Goal: Task Accomplishment & Management: Manage account settings

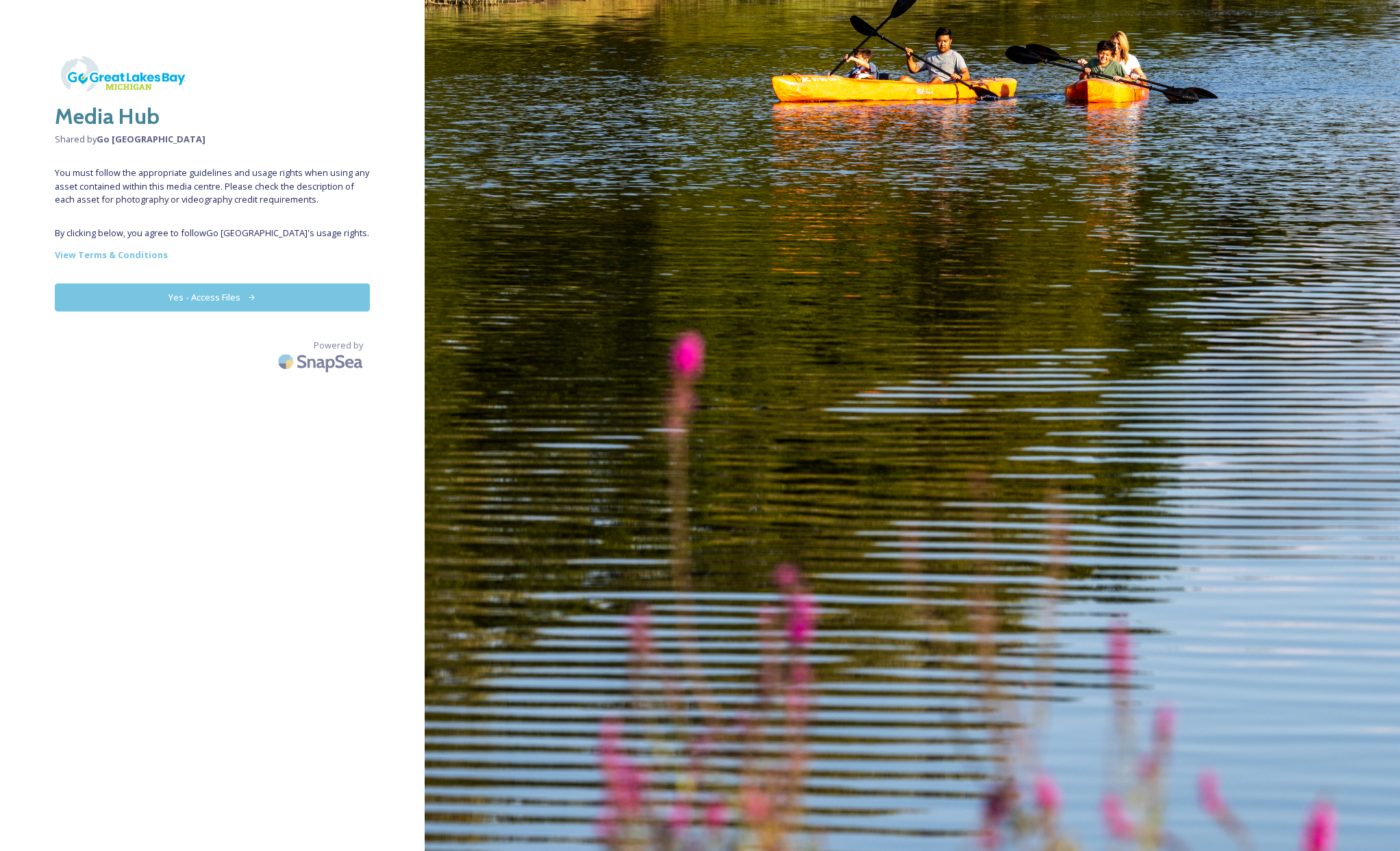
click at [264, 311] on button "Yes - Access Files" at bounding box center [211, 297] width 315 height 28
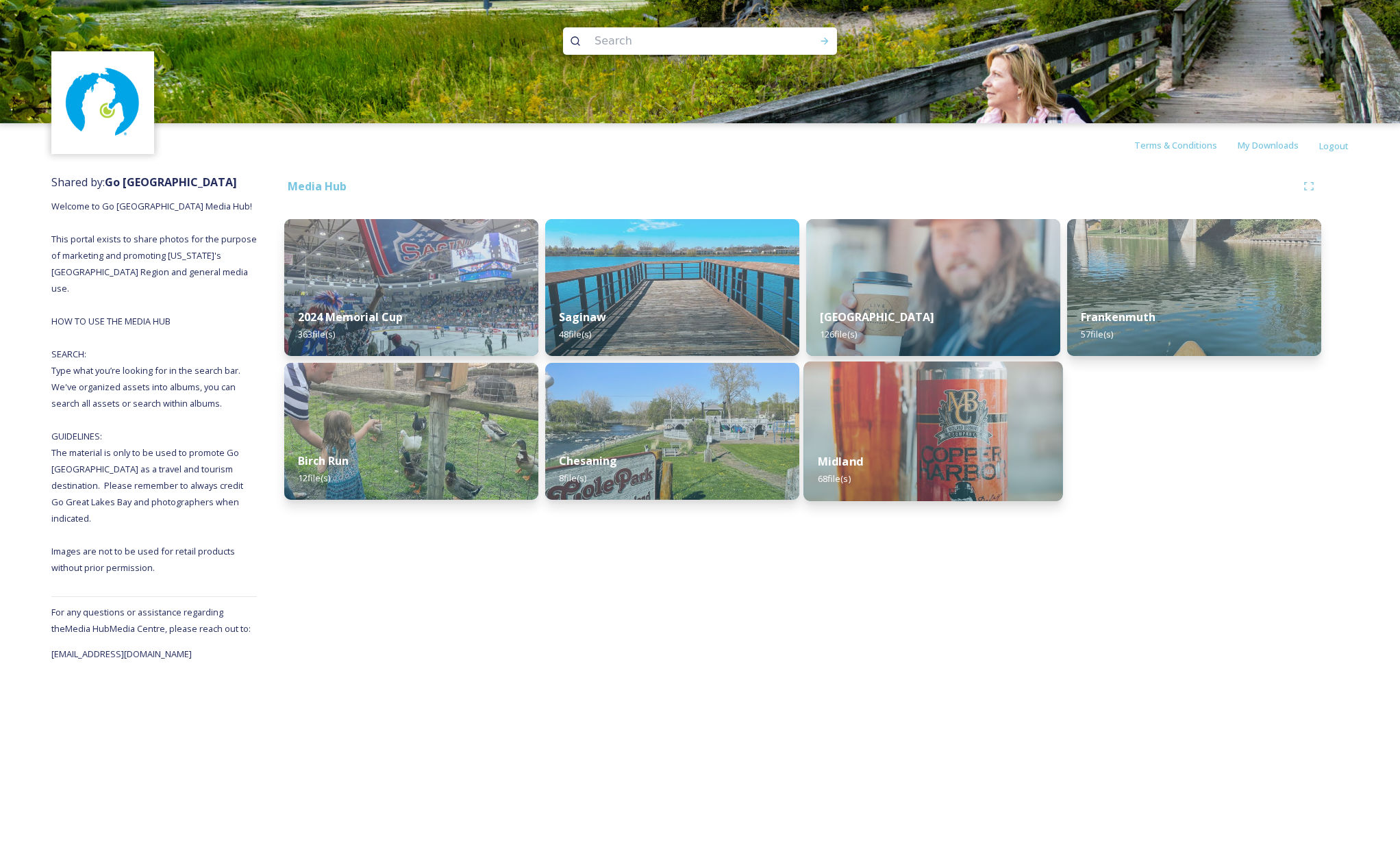
click at [915, 458] on div "Midland 68 file(s)" at bounding box center [932, 469] width 259 height 62
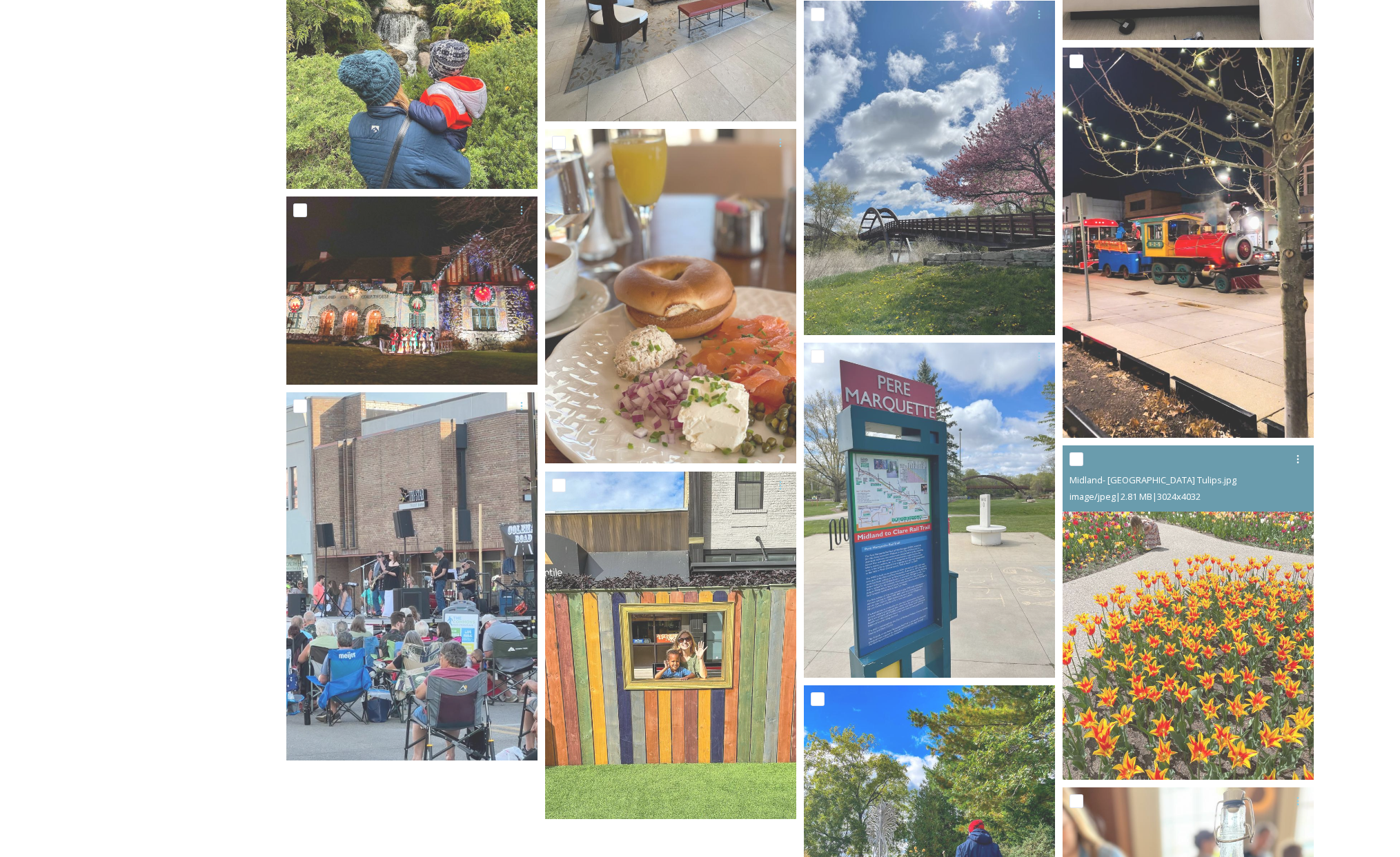
scroll to position [5055, 0]
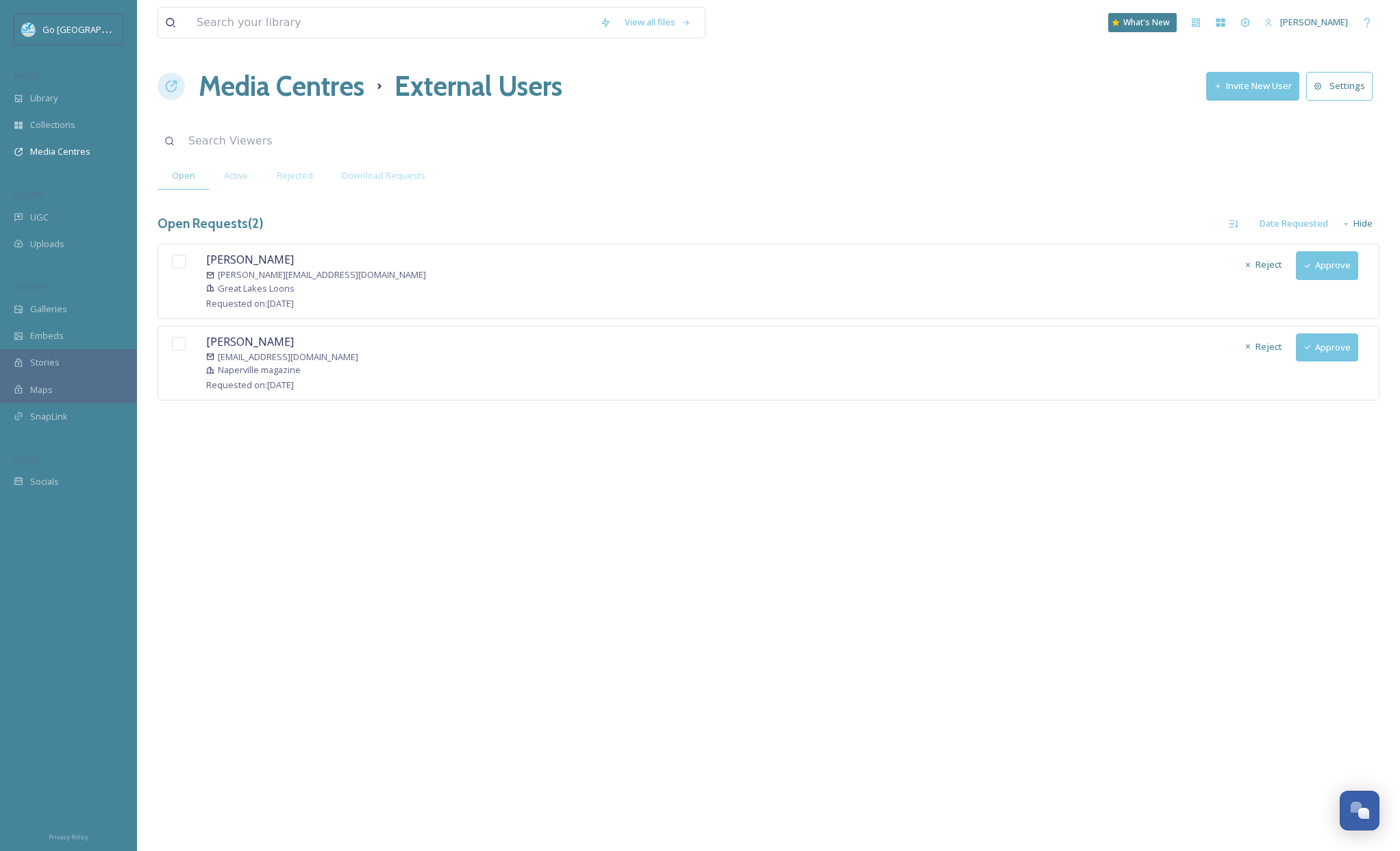
click at [181, 348] on input "checkbox" at bounding box center [179, 344] width 14 height 14
checkbox input "true"
click at [179, 264] on input "checkbox" at bounding box center [179, 261] width 14 height 14
checkbox input "true"
click at [1316, 354] on button "Approve" at bounding box center [1326, 347] width 62 height 28
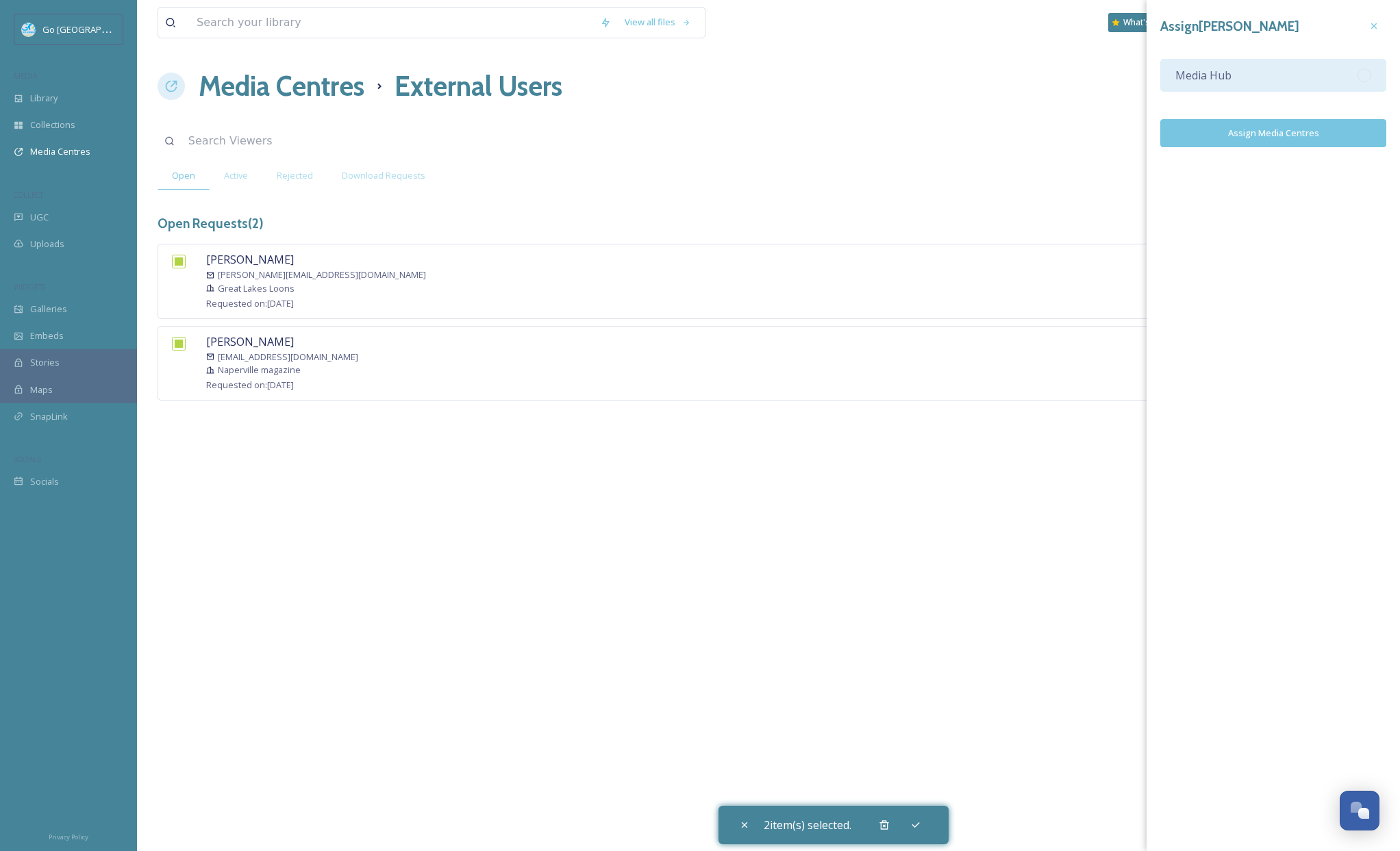
click at [1264, 66] on div "Media Hub" at bounding box center [1273, 75] width 226 height 32
click at [1275, 134] on button "Assign Media Centres" at bounding box center [1273, 133] width 226 height 28
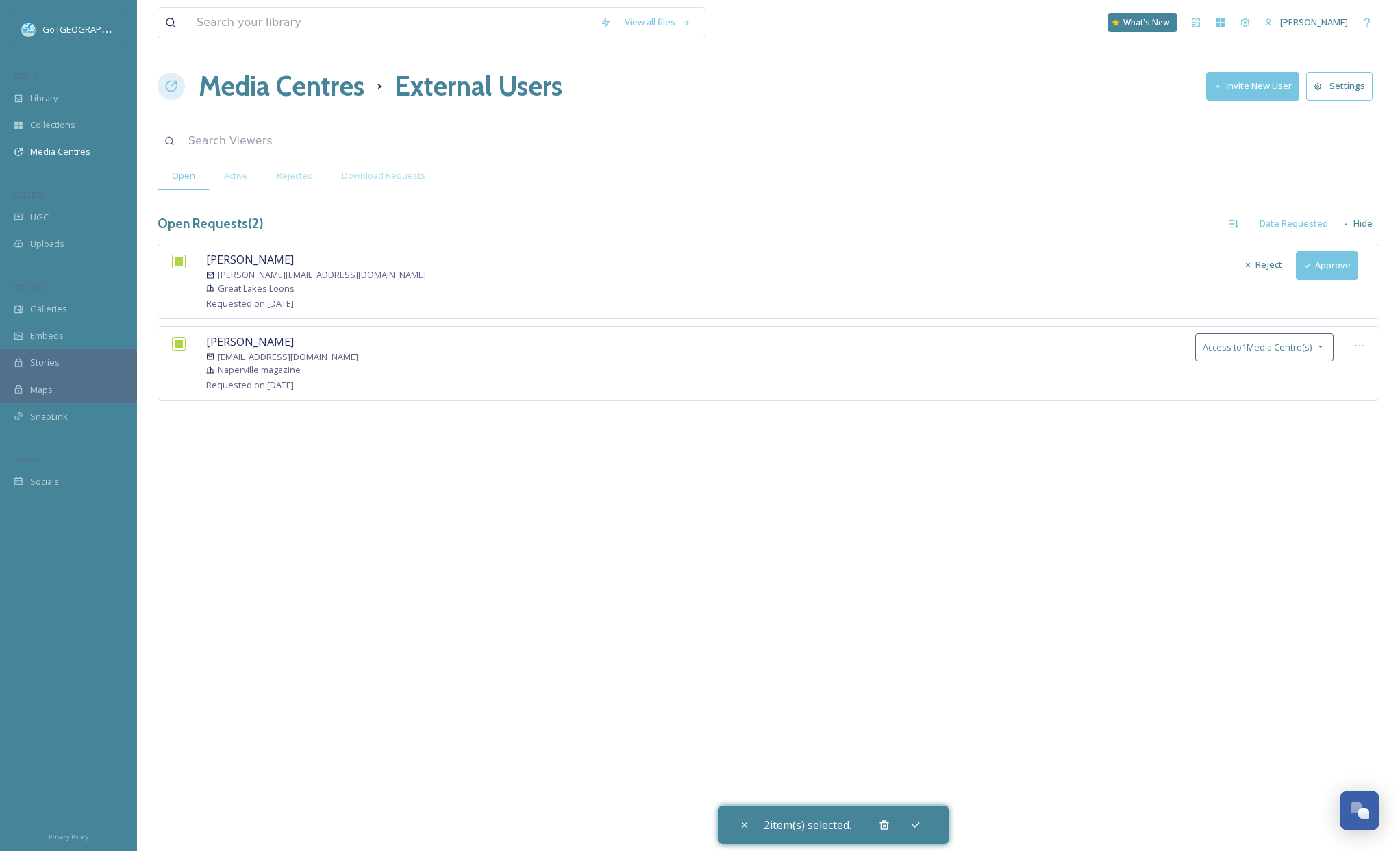
click at [1346, 265] on button "Approve" at bounding box center [1326, 265] width 62 height 28
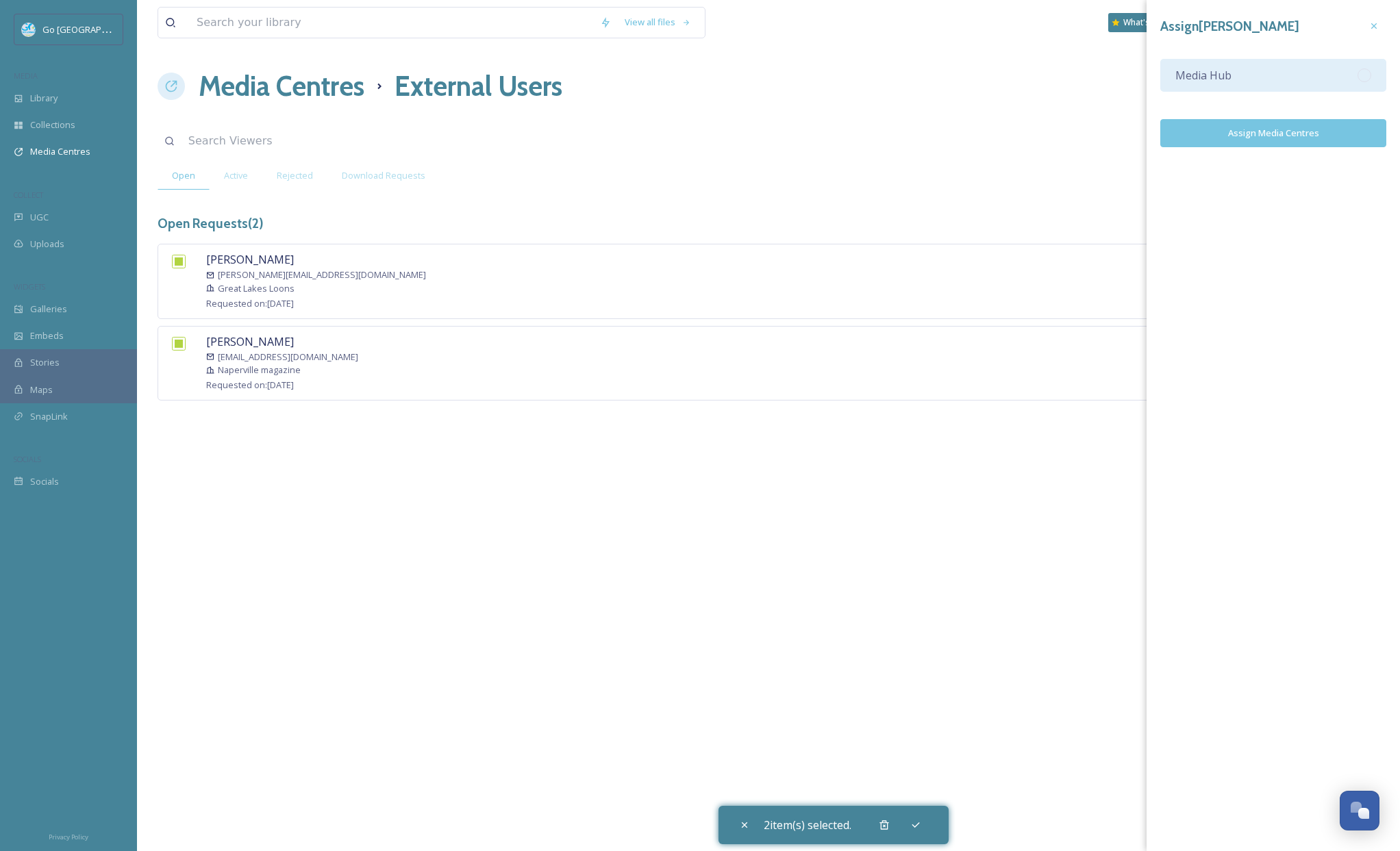
click at [1288, 71] on div "Media Hub" at bounding box center [1273, 75] width 226 height 32
click at [1284, 148] on div "Assign [PERSON_NAME] Media Hub Assign Media Centres" at bounding box center [1273, 80] width 254 height 161
click at [1288, 135] on button "Assign Media Centres" at bounding box center [1273, 133] width 226 height 28
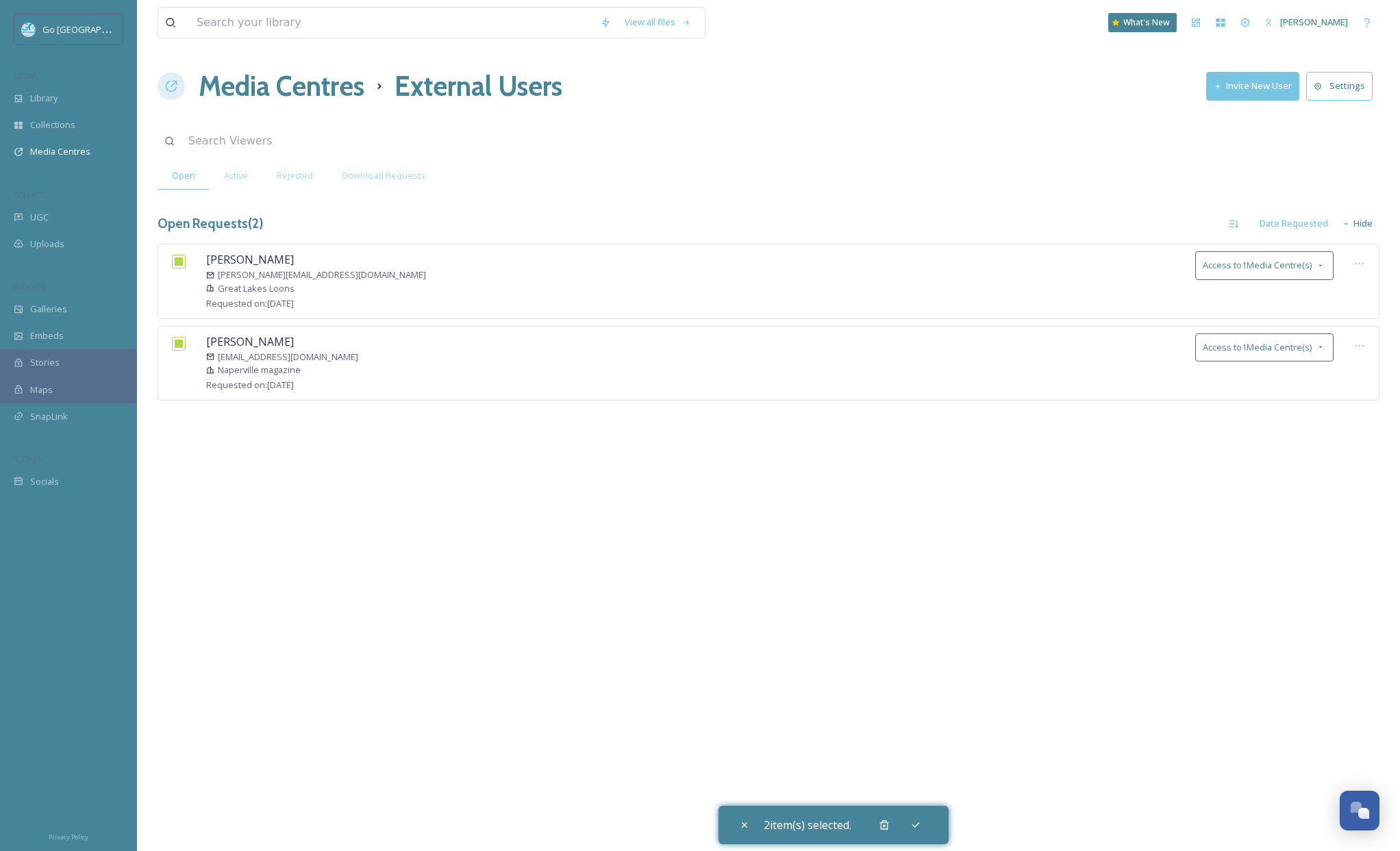
drag, startPoint x: 807, startPoint y: 165, endPoint x: 816, endPoint y: 164, distance: 9.1
click at [807, 165] on div "Open Active Rejected Download Requests" at bounding box center [768, 175] width 1222 height 28
click at [1323, 269] on icon at bounding box center [1320, 266] width 11 height 11
click at [1294, 504] on div "View all files What's New [PERSON_NAME] Media Centres External Users Invite New…" at bounding box center [768, 426] width 1262 height 851
click at [228, 180] on span "Active" at bounding box center [235, 175] width 24 height 13
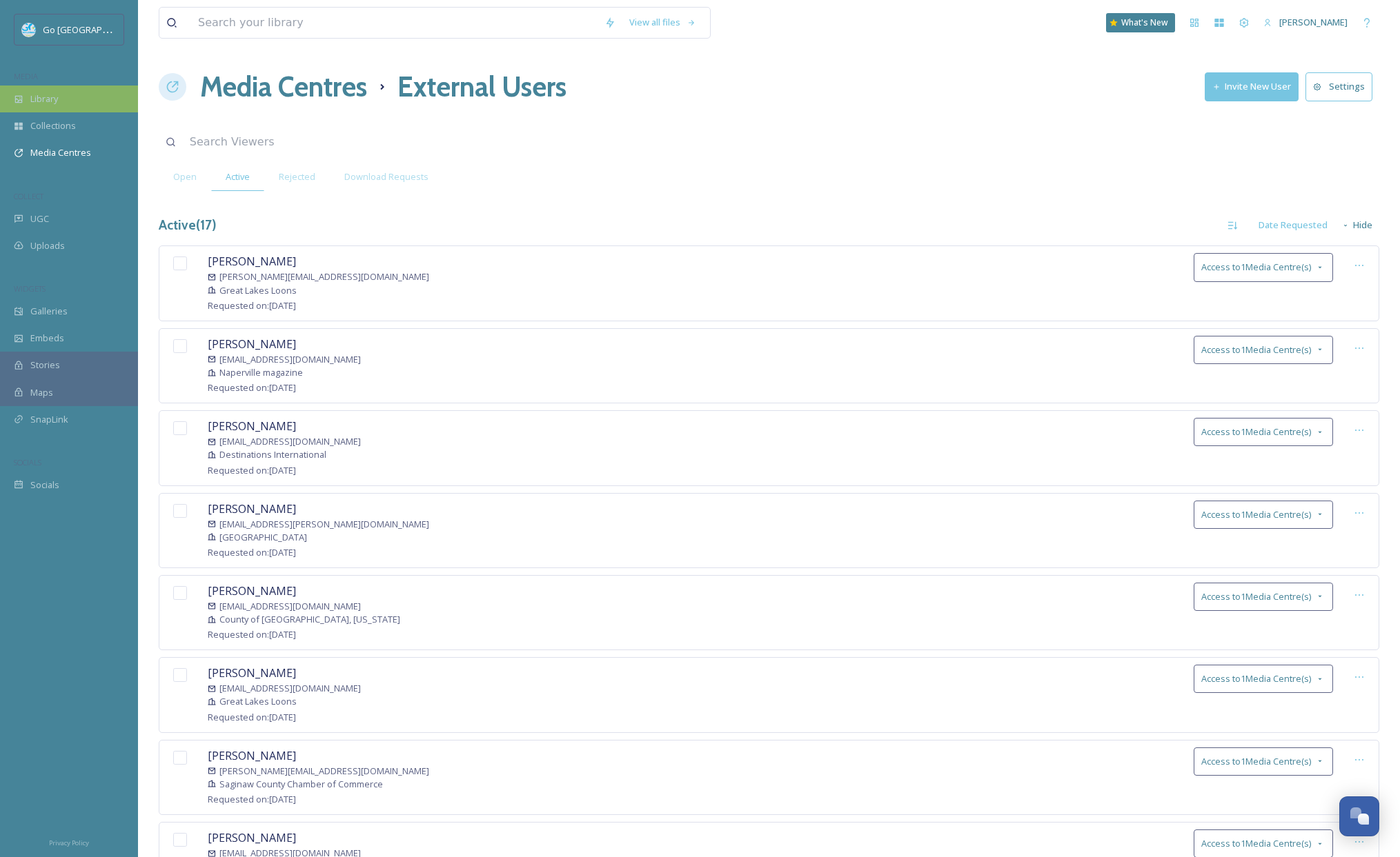
click at [57, 102] on span "Library" at bounding box center [43, 99] width 27 height 13
